Goal: Information Seeking & Learning: Understand process/instructions

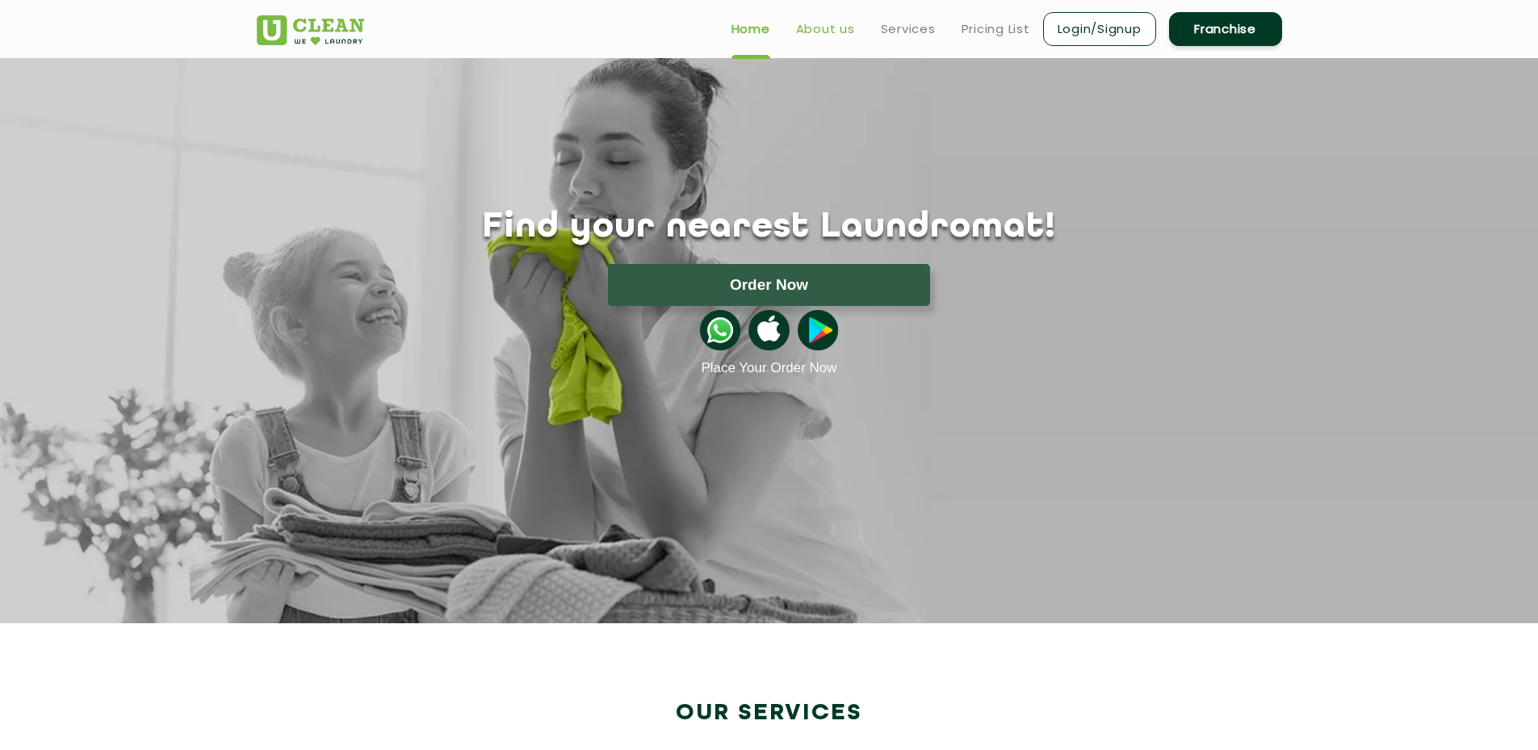
click at [851, 26] on link "About us" at bounding box center [825, 28] width 59 height 19
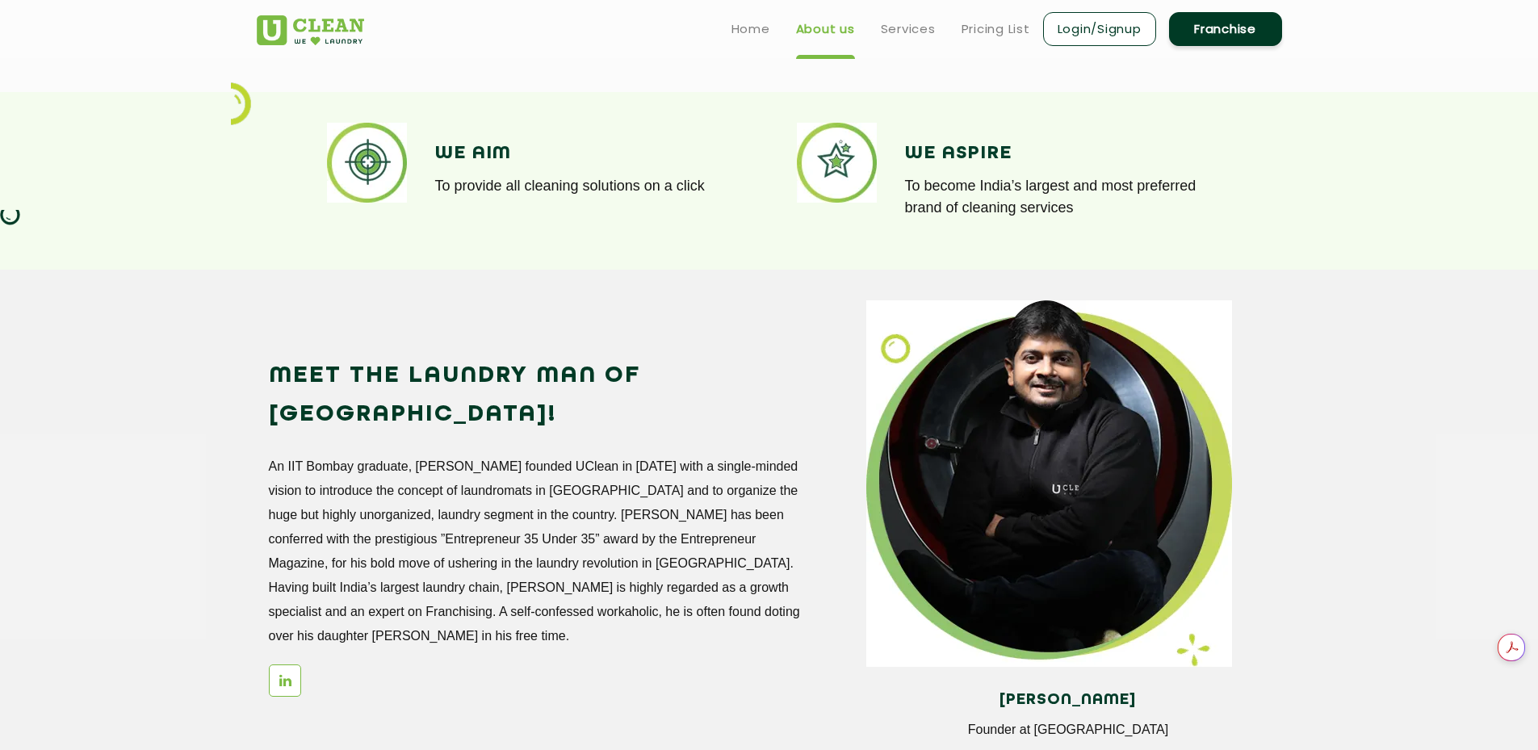
scroll to position [987, 0]
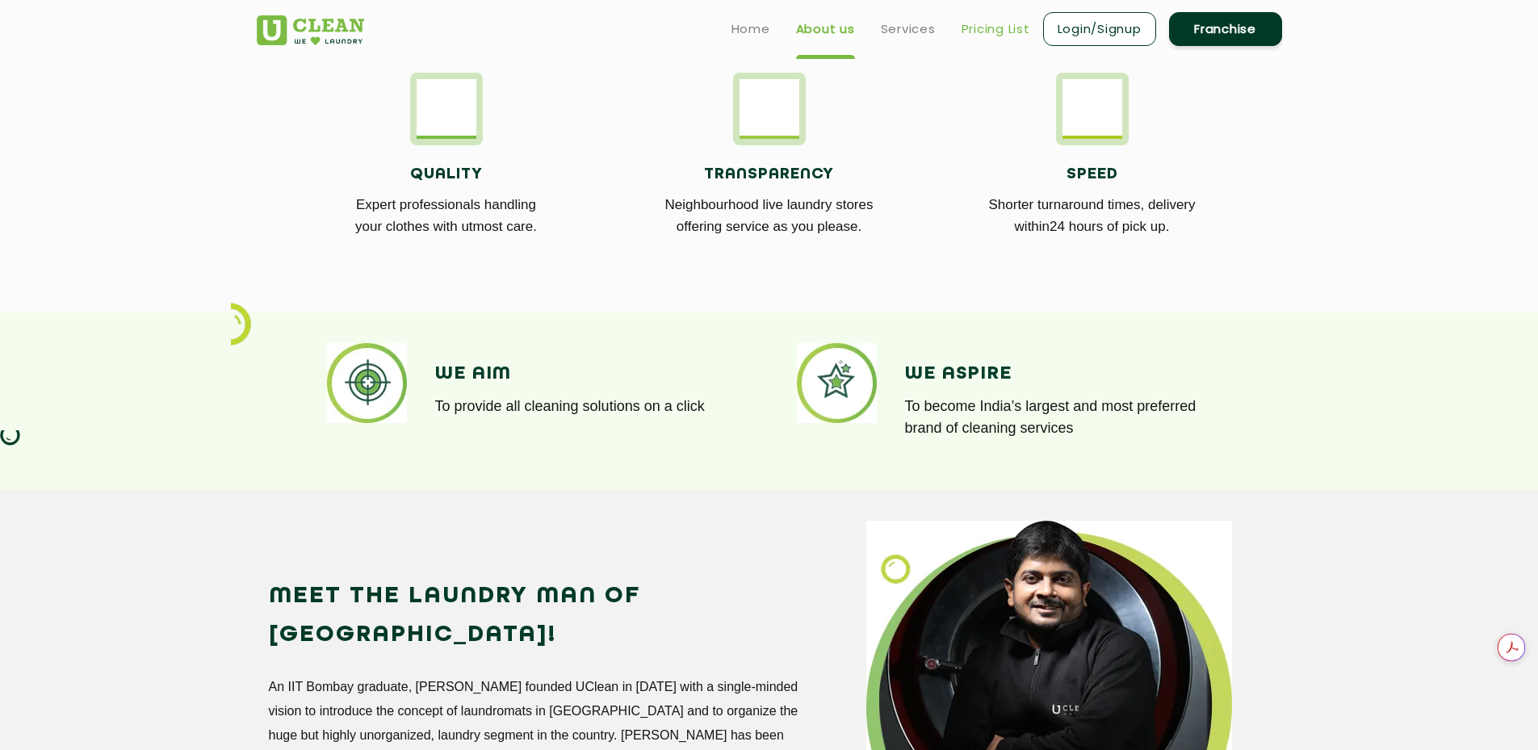
click at [1013, 29] on link "Pricing List" at bounding box center [996, 28] width 69 height 19
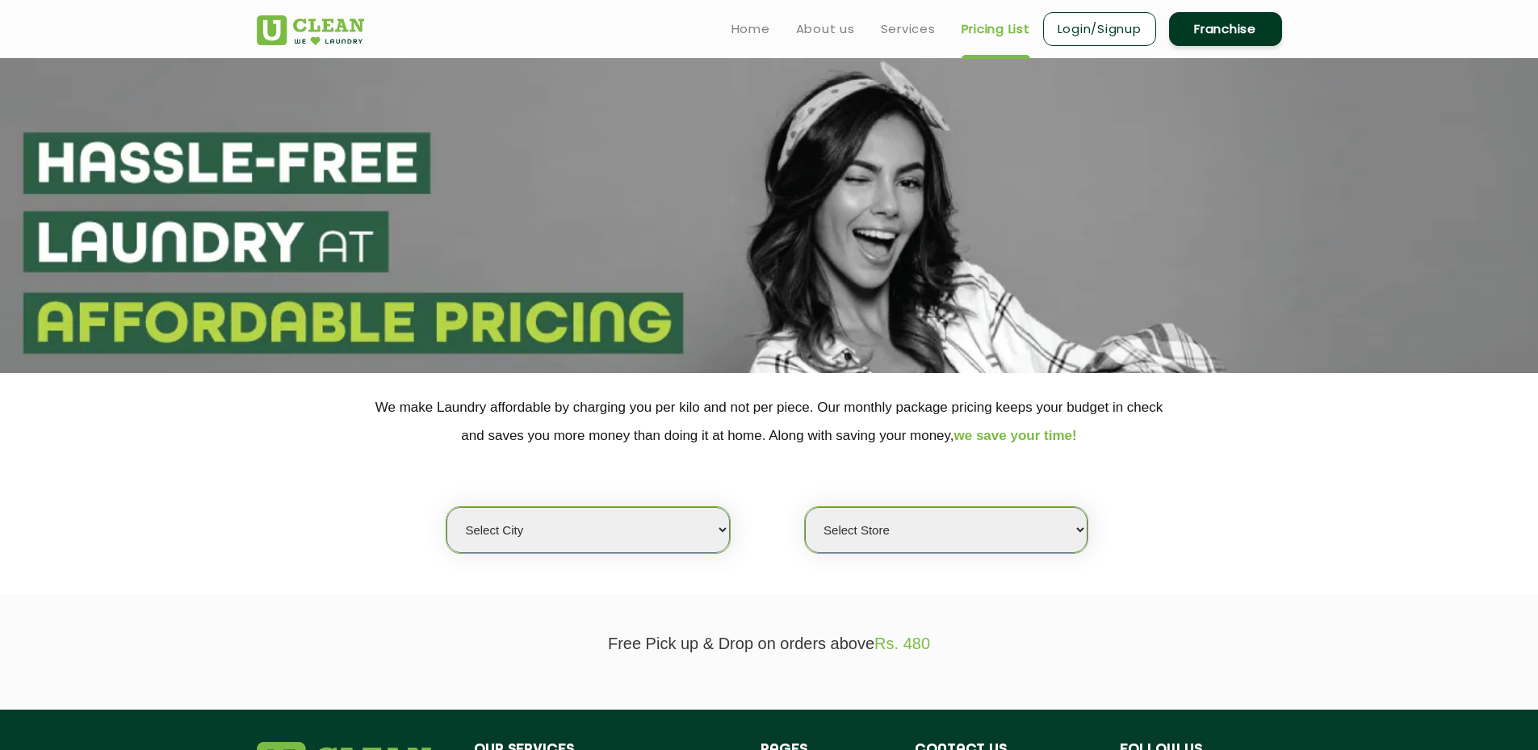
click at [688, 537] on select "Select city [GEOGRAPHIC_DATA] [GEOGRAPHIC_DATA] [GEOGRAPHIC_DATA] [GEOGRAPHIC_D…" at bounding box center [588, 530] width 283 height 46
select select "5"
click at [447, 507] on select "Select city [GEOGRAPHIC_DATA] [GEOGRAPHIC_DATA] [GEOGRAPHIC_DATA] [GEOGRAPHIC_D…" at bounding box center [588, 530] width 283 height 46
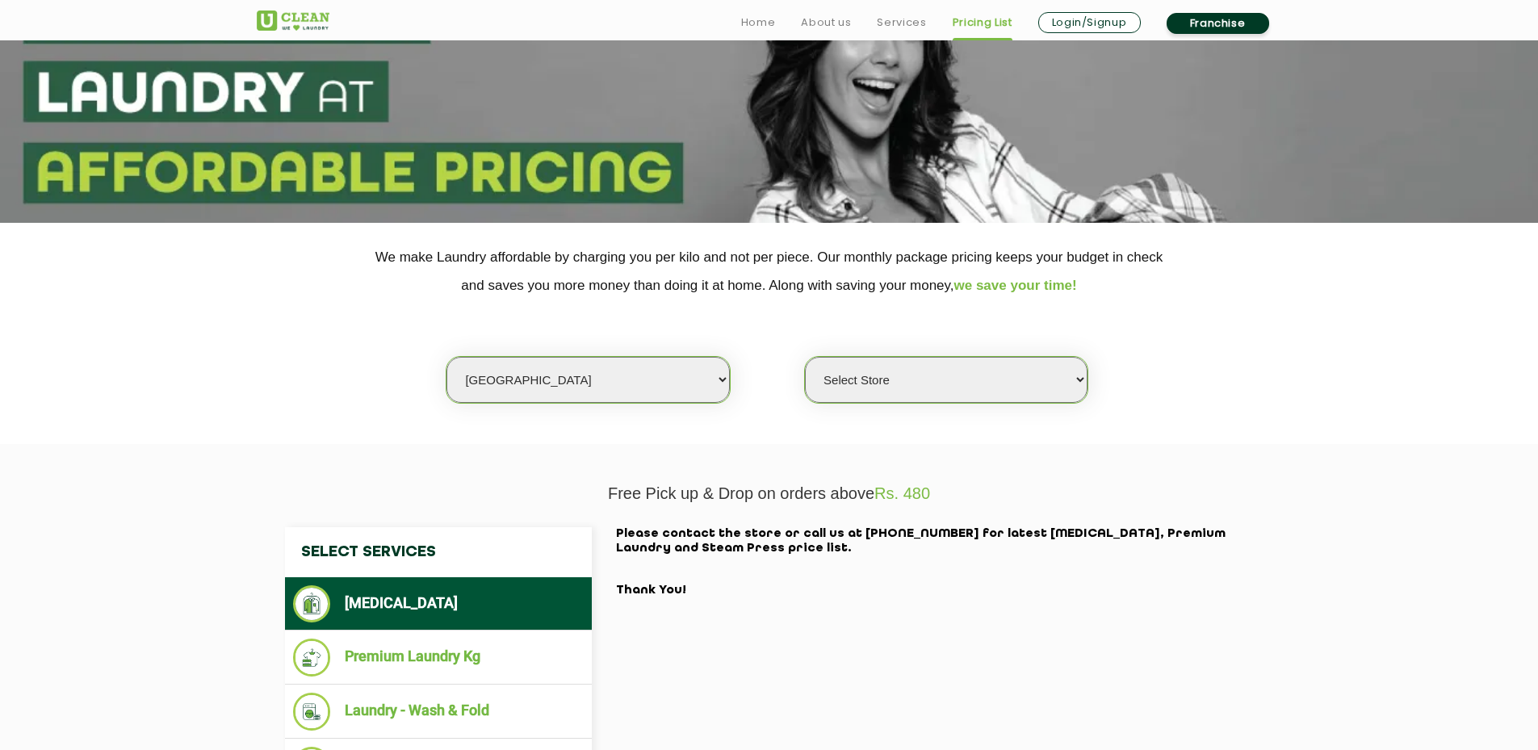
scroll to position [162, 0]
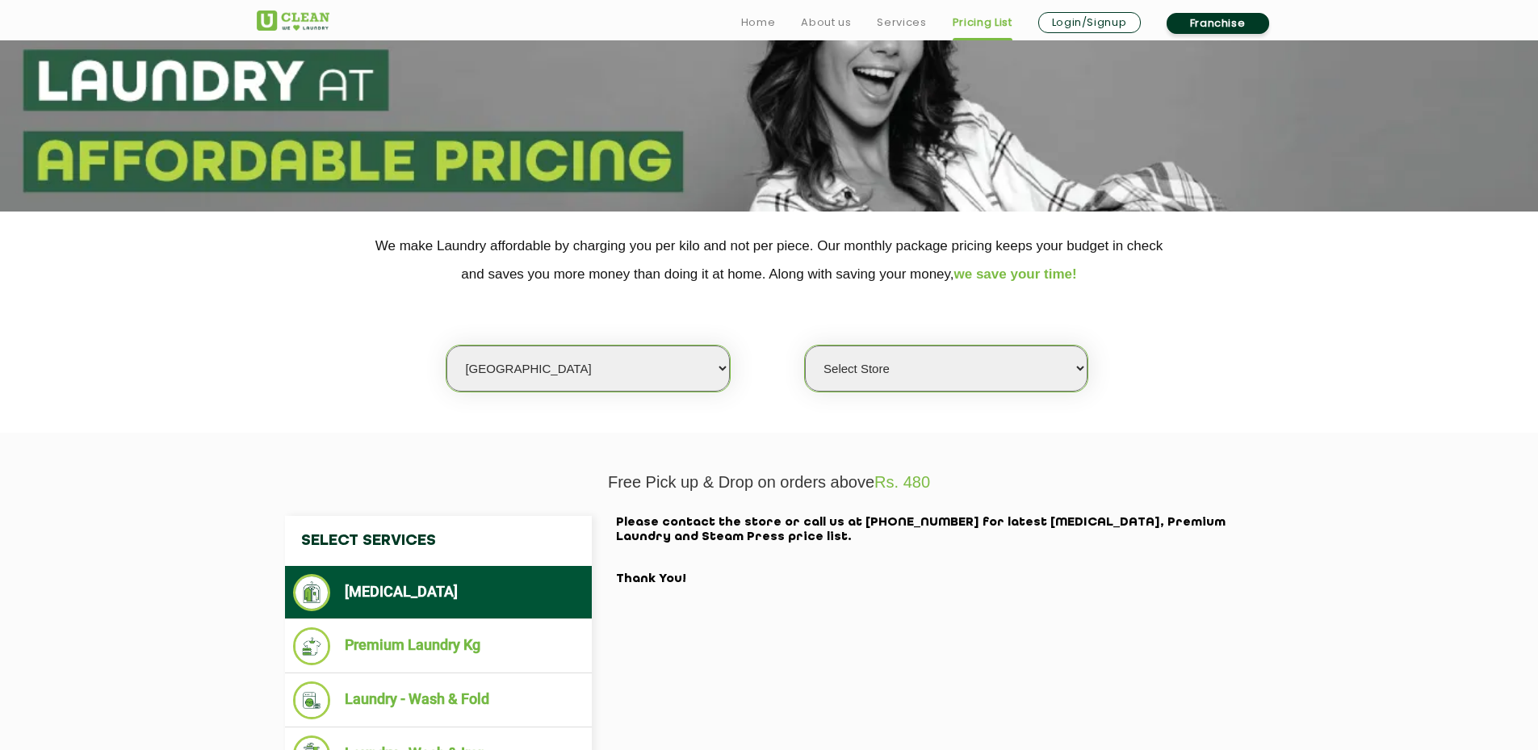
click at [907, 374] on select "Select Store UClean Narsingi UClean Nizampet UClean Sangareddy UClean Gachibowl…" at bounding box center [946, 369] width 283 height 46
select select "381"
click at [805, 346] on select "Select Store UClean Narsingi UClean Nizampet UClean Sangareddy UClean Gachibowl…" at bounding box center [946, 369] width 283 height 46
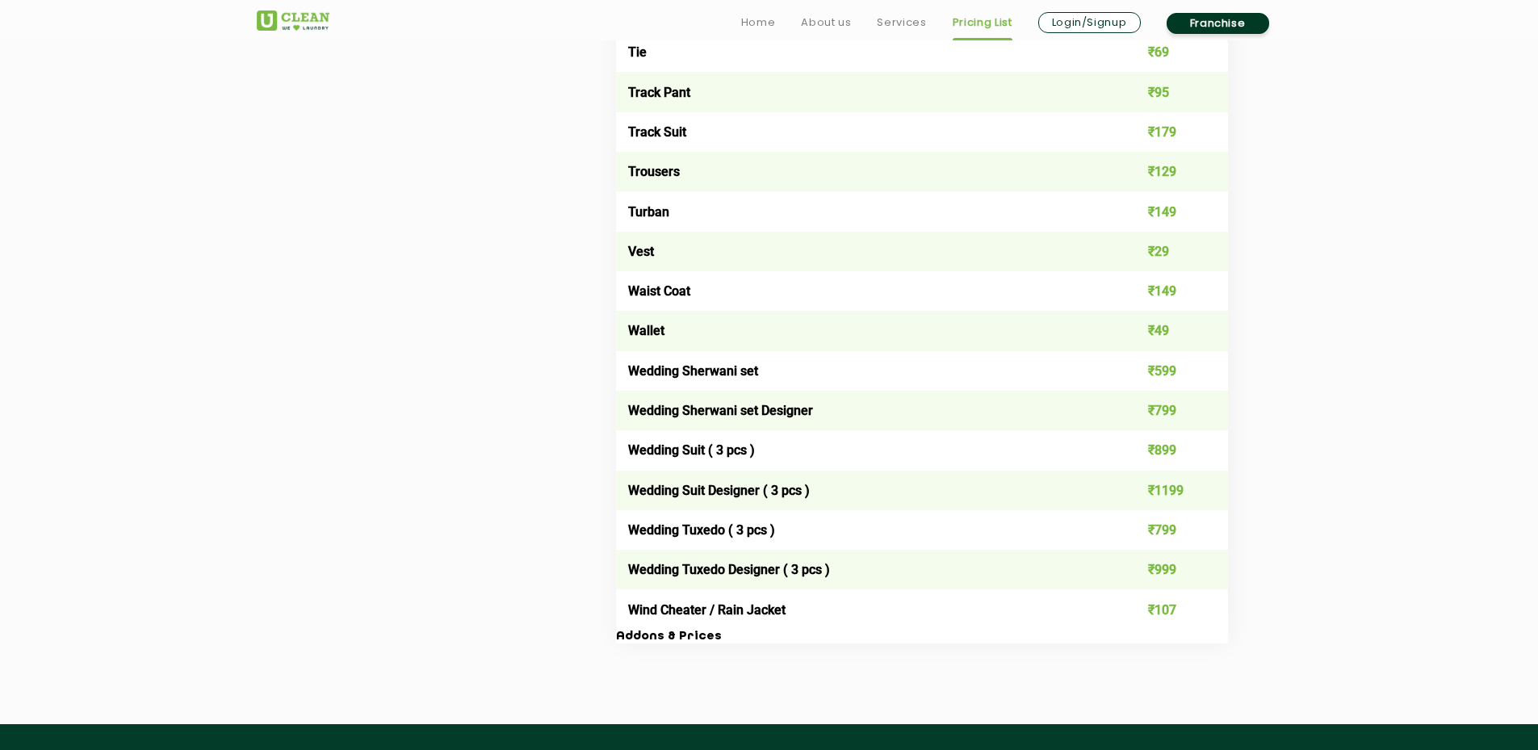
scroll to position [3149, 0]
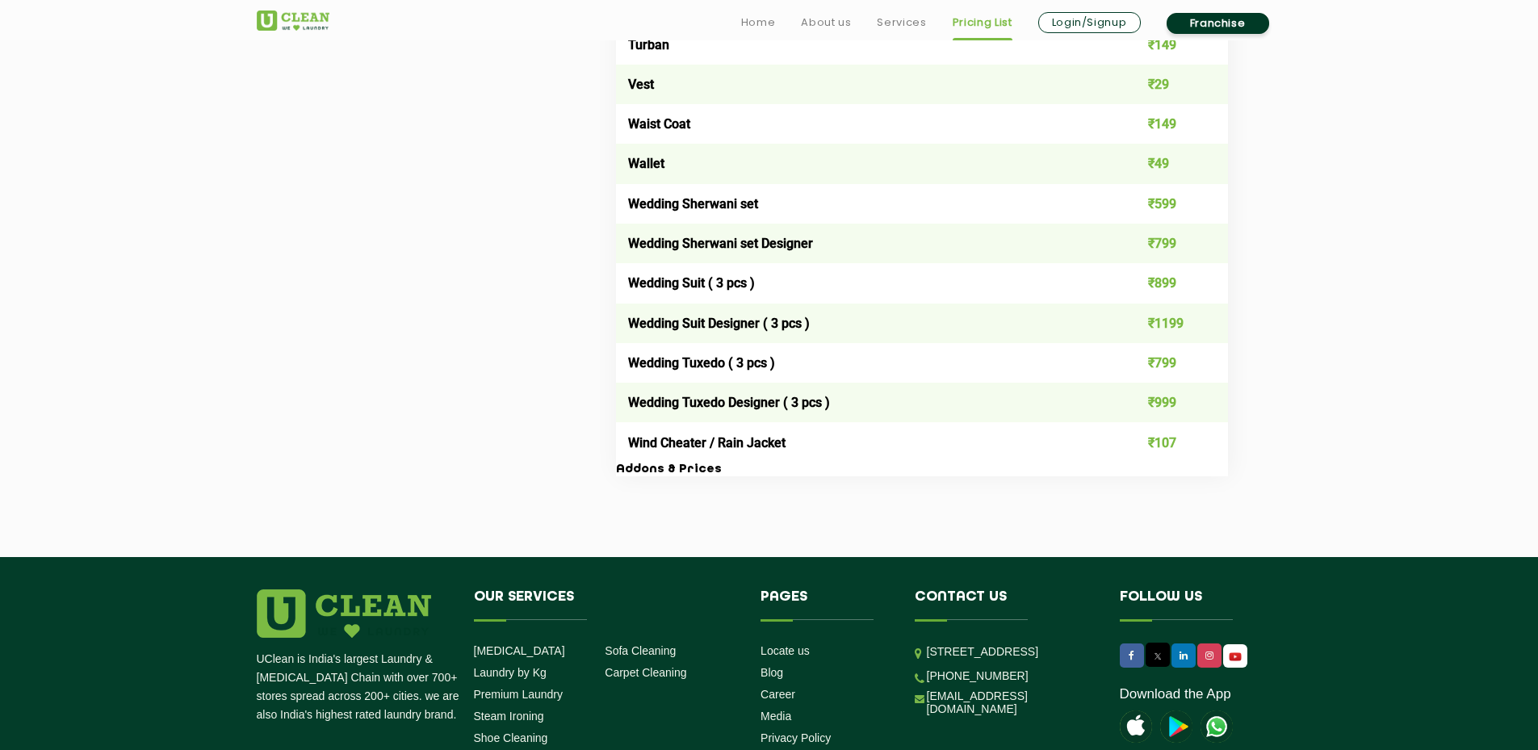
click at [1227, 27] on link "Franchise" at bounding box center [1218, 23] width 103 height 21
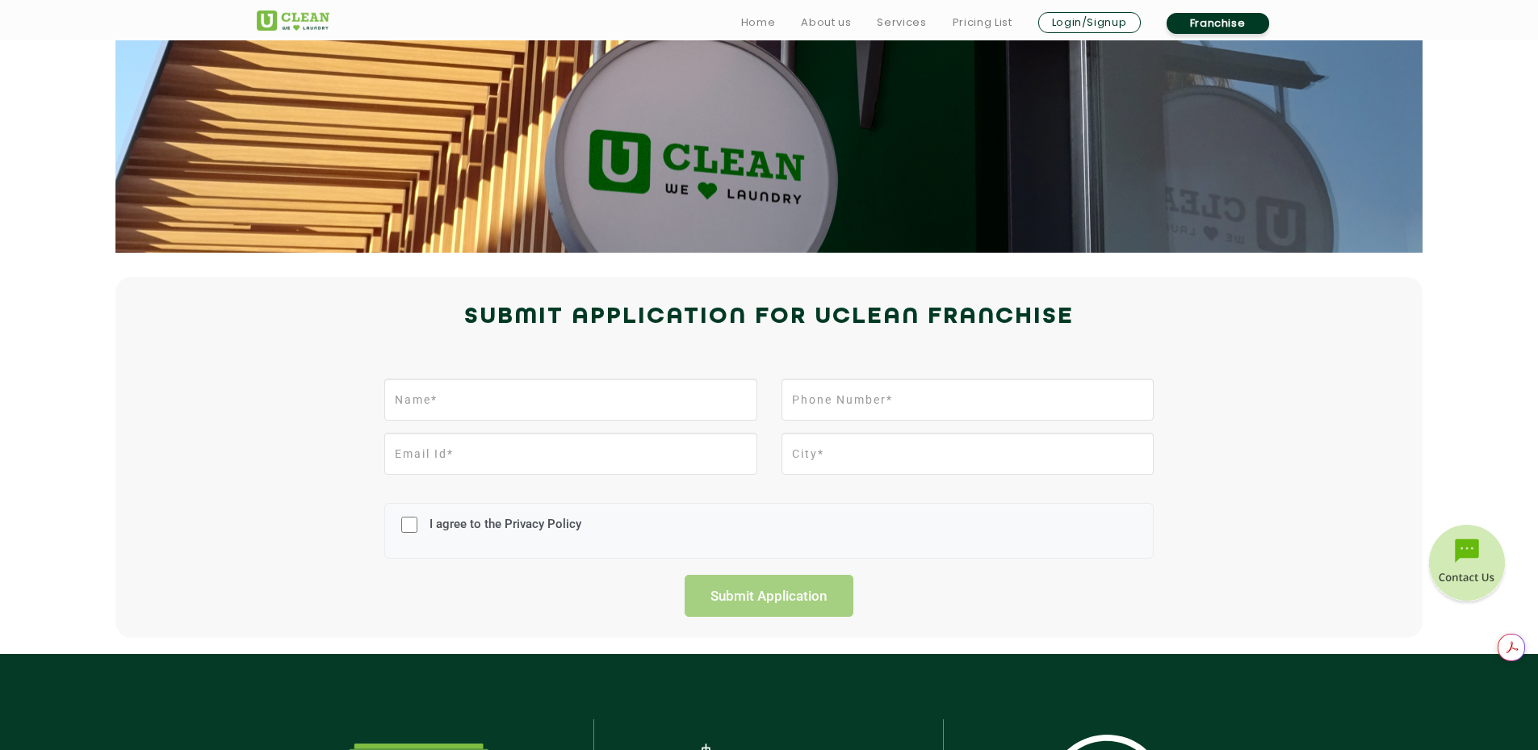
scroll to position [162, 0]
